Goal: Task Accomplishment & Management: Manage account settings

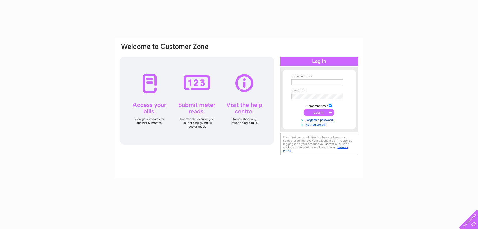
type input "hughesrj65@yahoo.co.uk"
drag, startPoint x: 0, startPoint y: 0, endPoint x: 318, endPoint y: 111, distance: 336.7
click at [318, 111] on input "submit" at bounding box center [319, 112] width 31 height 7
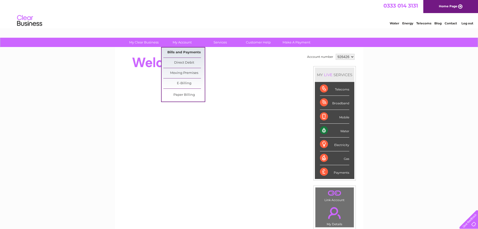
click at [184, 52] on link "Bills and Payments" at bounding box center [183, 52] width 41 height 10
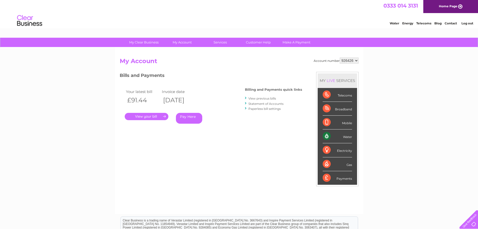
click at [146, 115] on link "." at bounding box center [147, 116] width 44 height 7
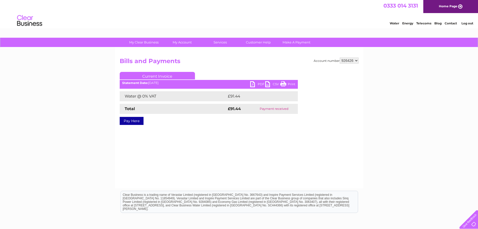
click at [253, 85] on link "PDF" at bounding box center [257, 84] width 15 height 7
click at [254, 84] on link "PDF" at bounding box center [257, 84] width 15 height 7
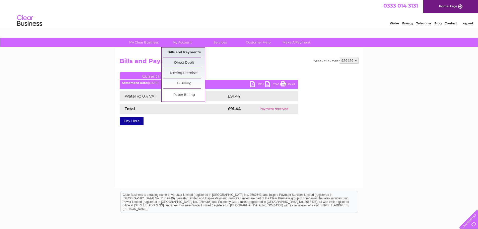
click at [180, 54] on link "Bills and Payments" at bounding box center [183, 52] width 41 height 10
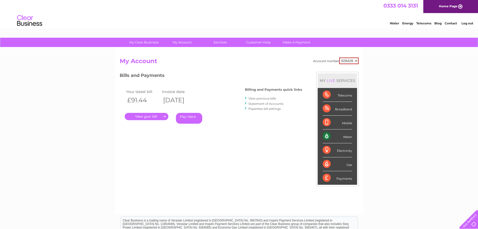
click at [265, 98] on link "View previous bills" at bounding box center [262, 98] width 28 height 4
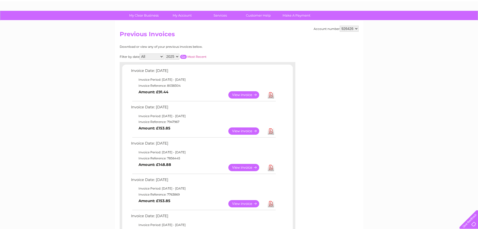
scroll to position [75, 0]
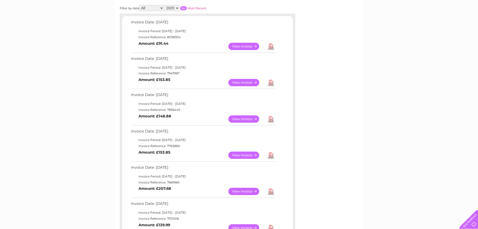
click at [241, 155] on link "View" at bounding box center [246, 154] width 37 height 7
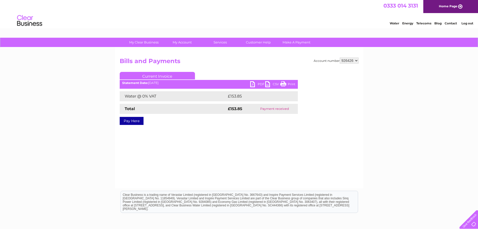
click at [254, 84] on link "PDF" at bounding box center [257, 84] width 15 height 7
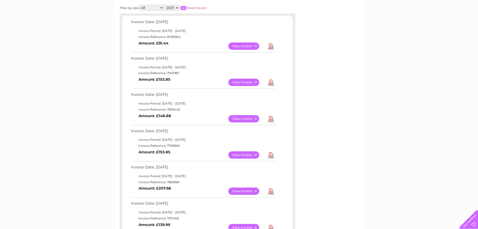
click at [270, 117] on link "Download" at bounding box center [271, 118] width 6 height 7
